Goal: Find specific page/section: Find specific page/section

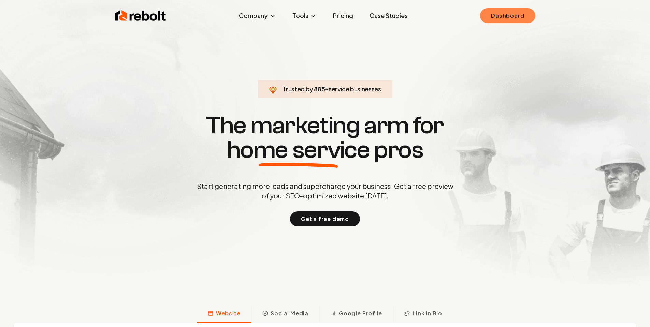
click at [504, 16] on link "Dashboard" at bounding box center [507, 15] width 55 height 15
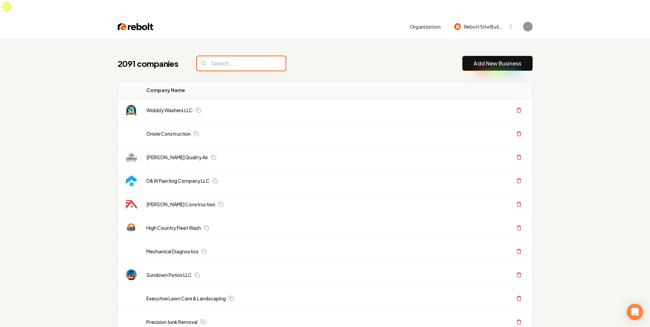
click at [248, 56] on input "search" at bounding box center [241, 63] width 89 height 14
click at [242, 56] on input "search" at bounding box center [241, 63] width 89 height 14
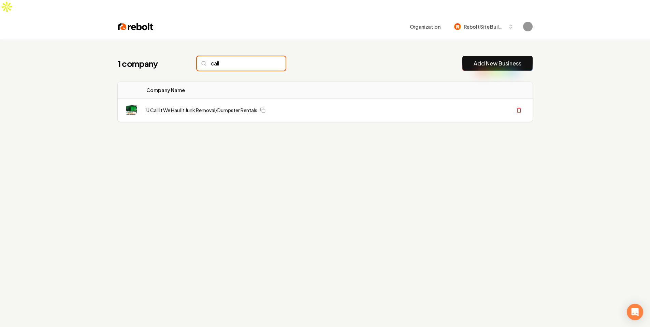
paste input "Bright Electric"
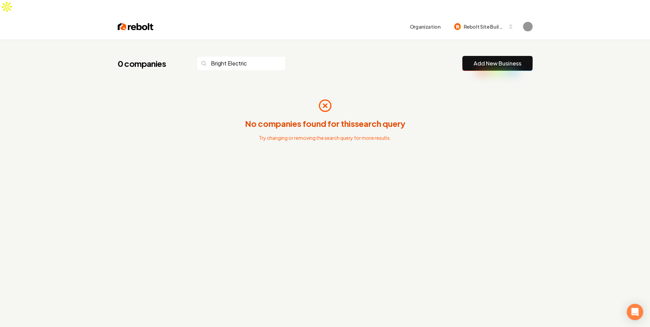
click at [360, 56] on div "0 companies Bright Electric Add New Business" at bounding box center [325, 63] width 415 height 15
click at [362, 42] on div "0 companies Bright Electric Add New Business No companies found for this search…" at bounding box center [325, 121] width 437 height 163
click at [330, 41] on div "0 companies Bright Electric Add New Business No companies found for this search…" at bounding box center [325, 121] width 437 height 163
click at [227, 56] on input "Bright Electric" at bounding box center [241, 63] width 89 height 14
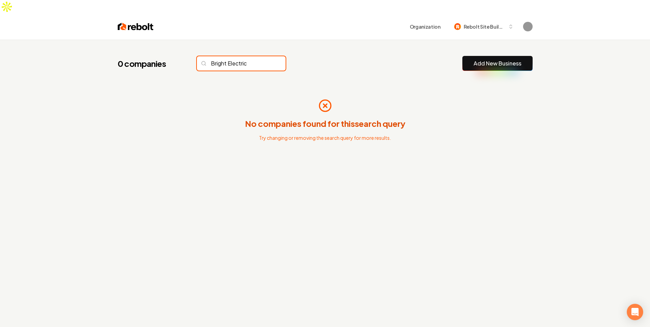
click at [227, 56] on input "Bright Electric" at bounding box center [241, 63] width 89 height 14
click at [237, 56] on input "Bright Electric" at bounding box center [241, 63] width 89 height 14
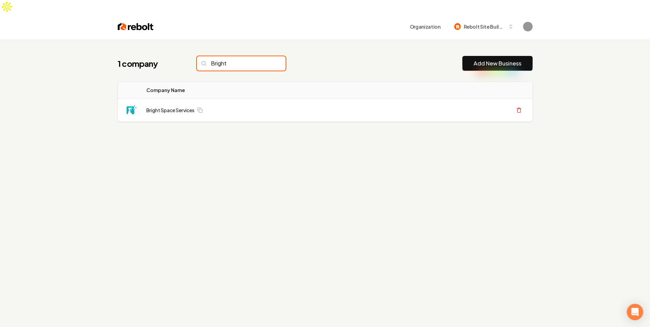
click at [244, 56] on input "Bright" at bounding box center [241, 63] width 89 height 14
type input "fx"
